Goal: Transaction & Acquisition: Obtain resource

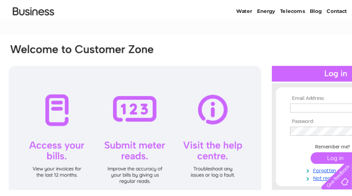
scroll to position [33, 0]
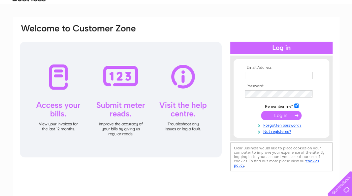
type input "[EMAIL_ADDRESS][DOMAIN_NAME]"
click at [277, 113] on input "submit" at bounding box center [281, 114] width 41 height 9
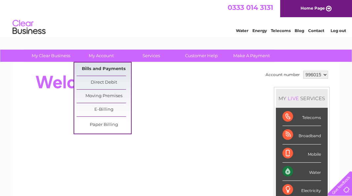
click at [102, 69] on link "Bills and Payments" at bounding box center [104, 68] width 54 height 13
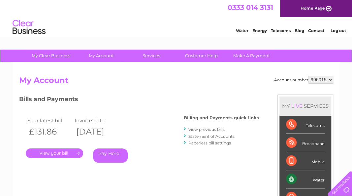
click at [52, 151] on link "." at bounding box center [54, 153] width 57 height 10
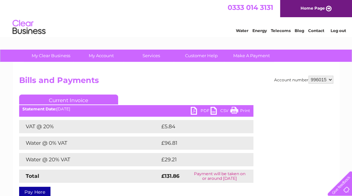
click at [194, 112] on link "PDF" at bounding box center [201, 112] width 20 height 10
